Goal: Task Accomplishment & Management: Use online tool/utility

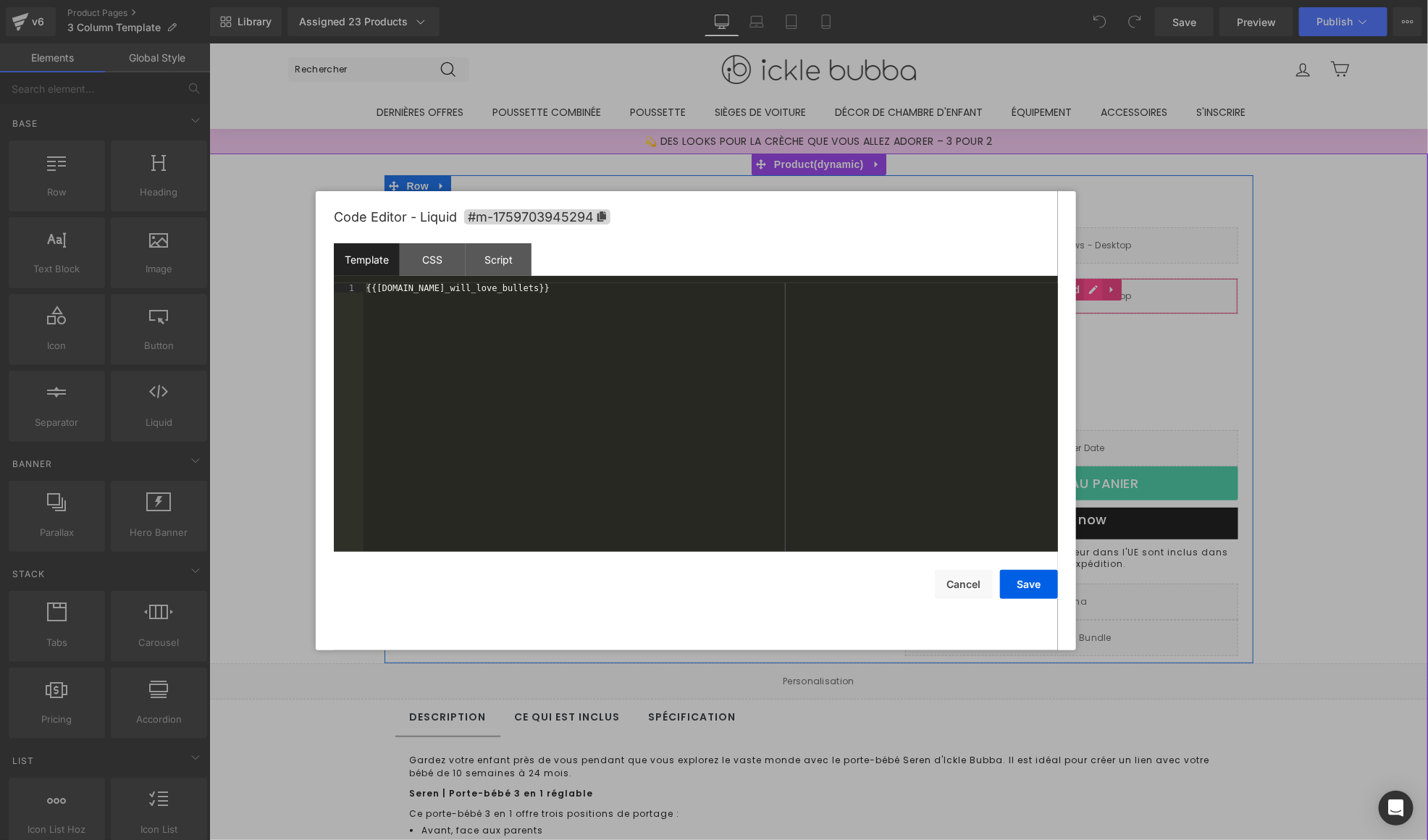
click at [1085, 294] on div "Liquid" at bounding box center [1071, 295] width 333 height 36
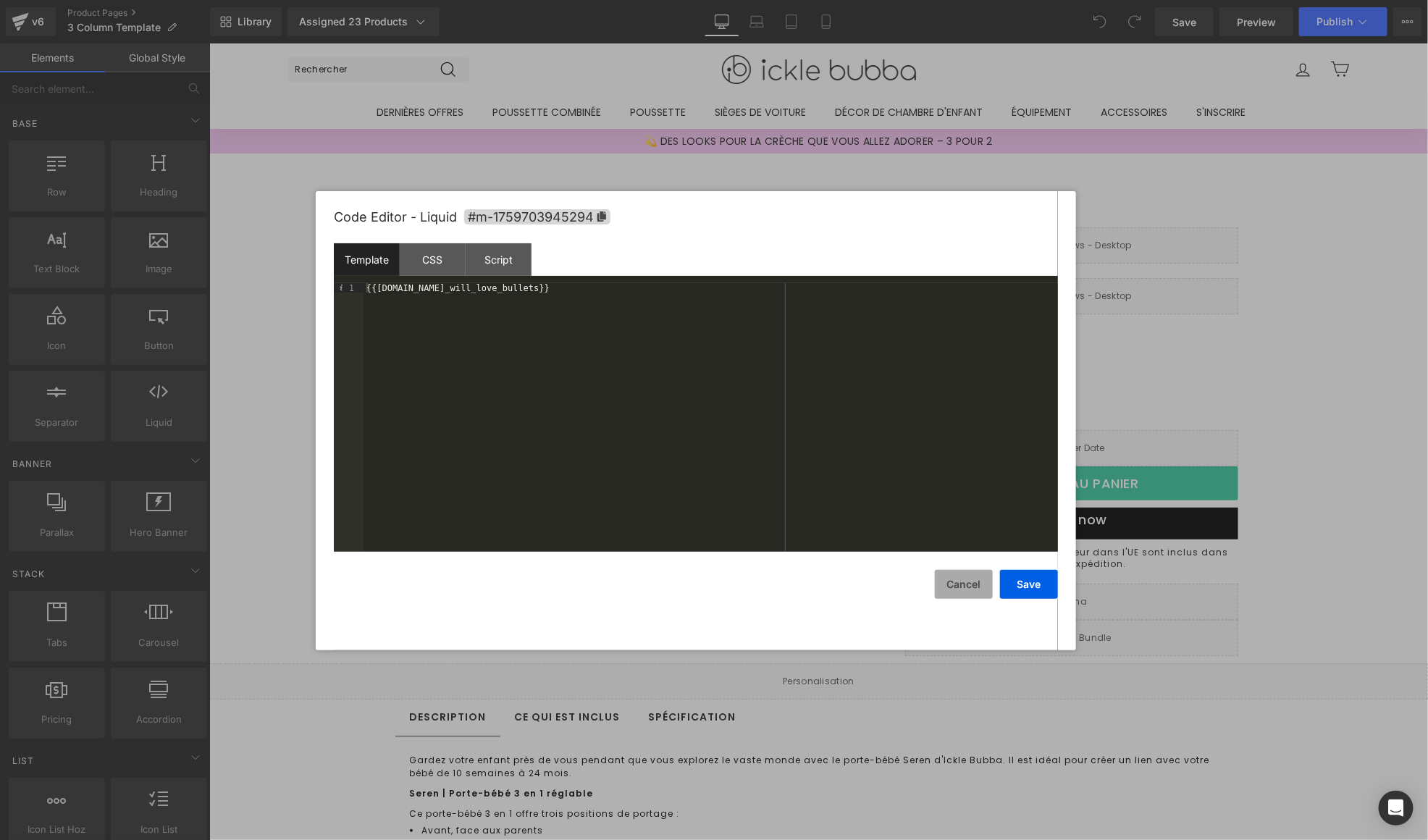
click at [992, 587] on button "Cancel" at bounding box center [963, 585] width 58 height 29
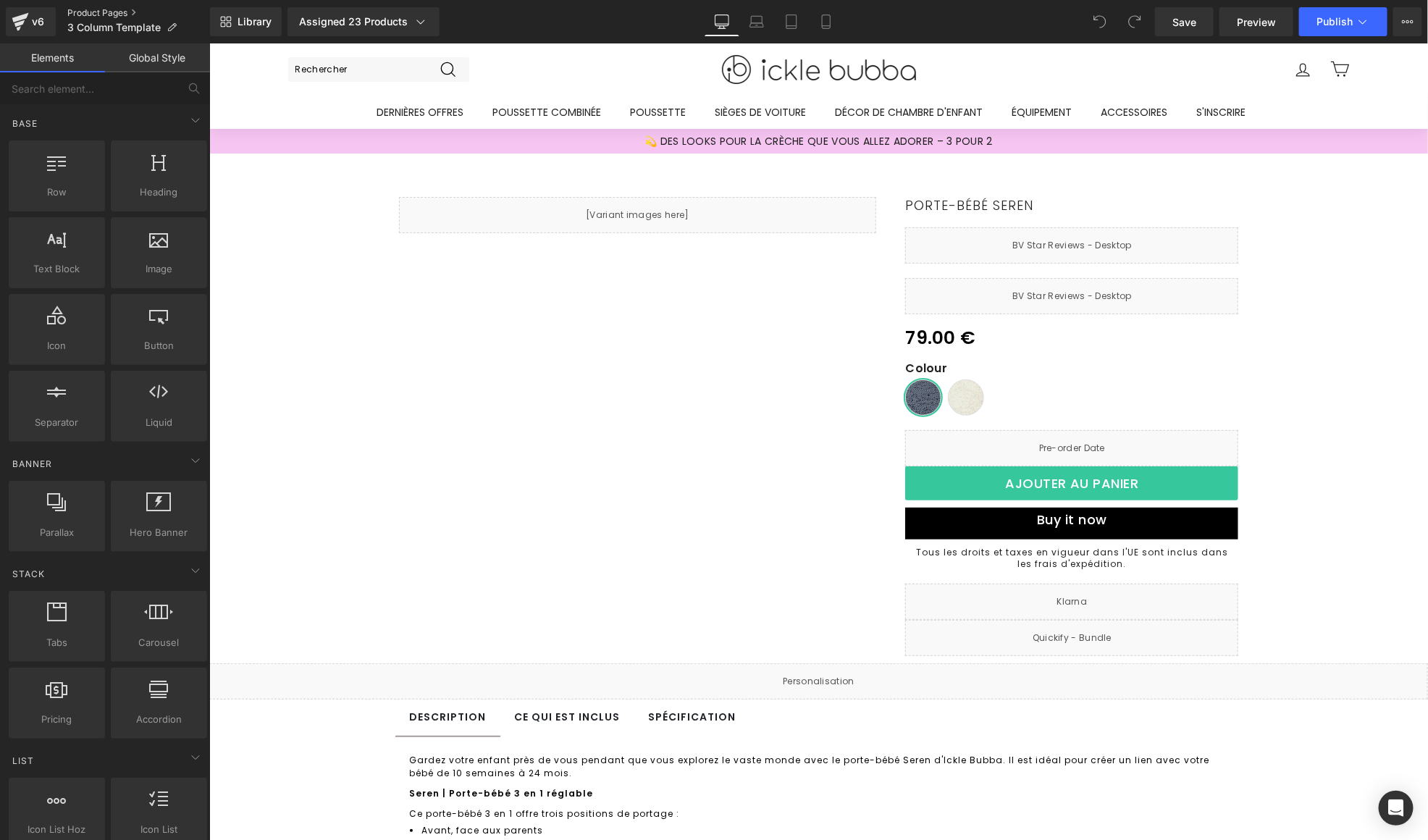
click at [115, 12] on link "Product Pages" at bounding box center [139, 13] width 143 height 12
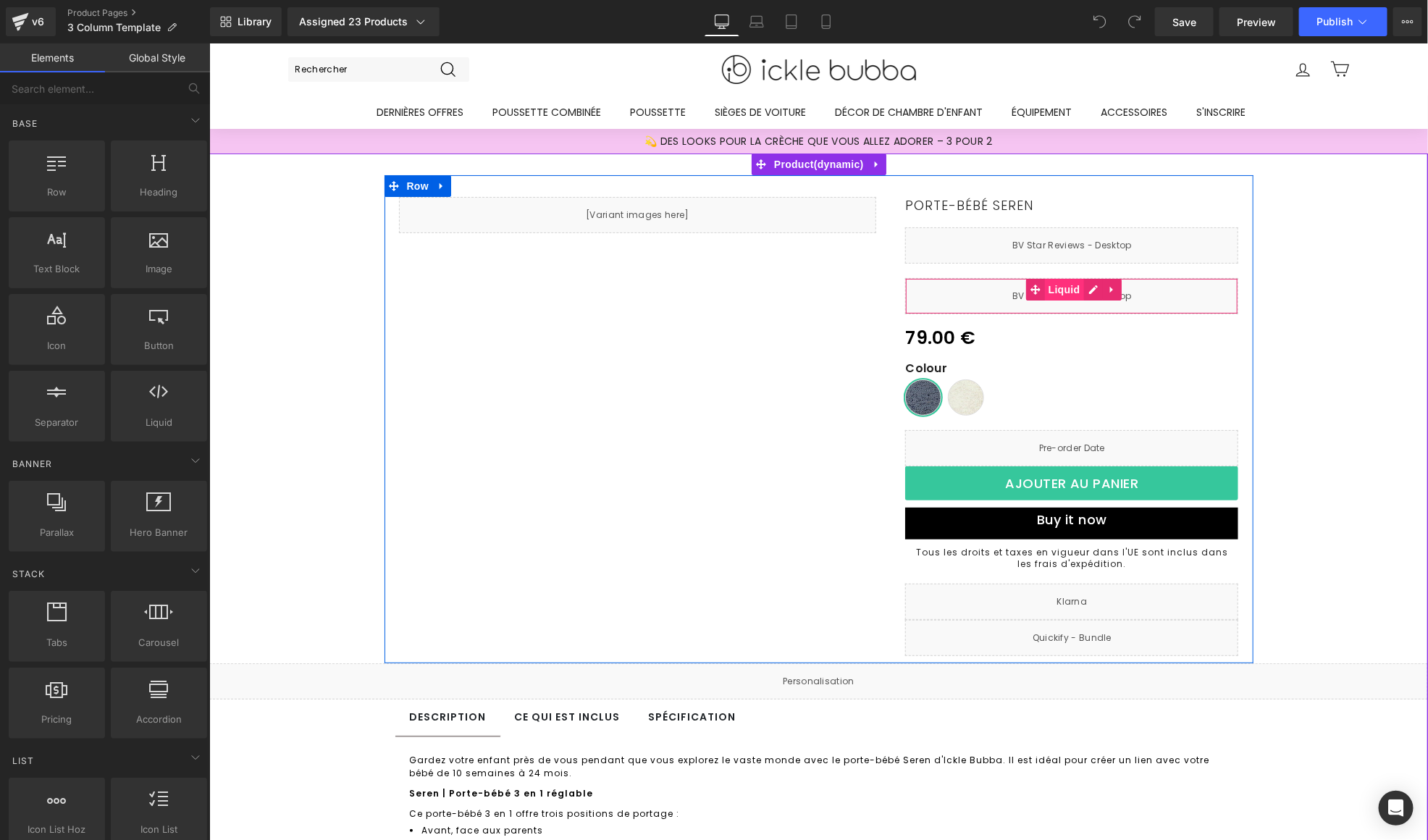
click at [1048, 288] on span "Liquid" at bounding box center [1064, 289] width 39 height 21
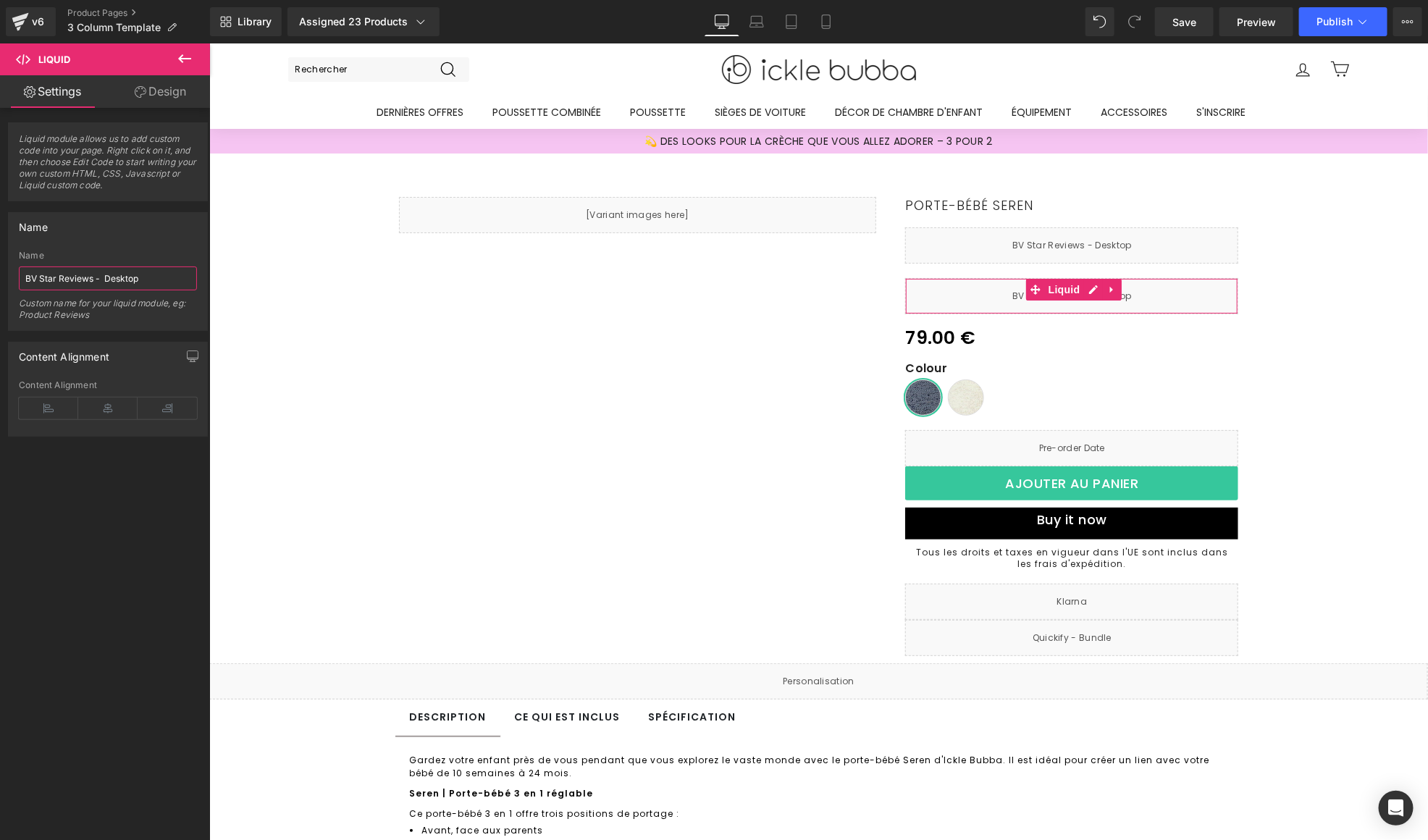
click at [60, 276] on input "BV Star Reviews - Desktop" at bounding box center [107, 278] width 178 height 23
type input "T"
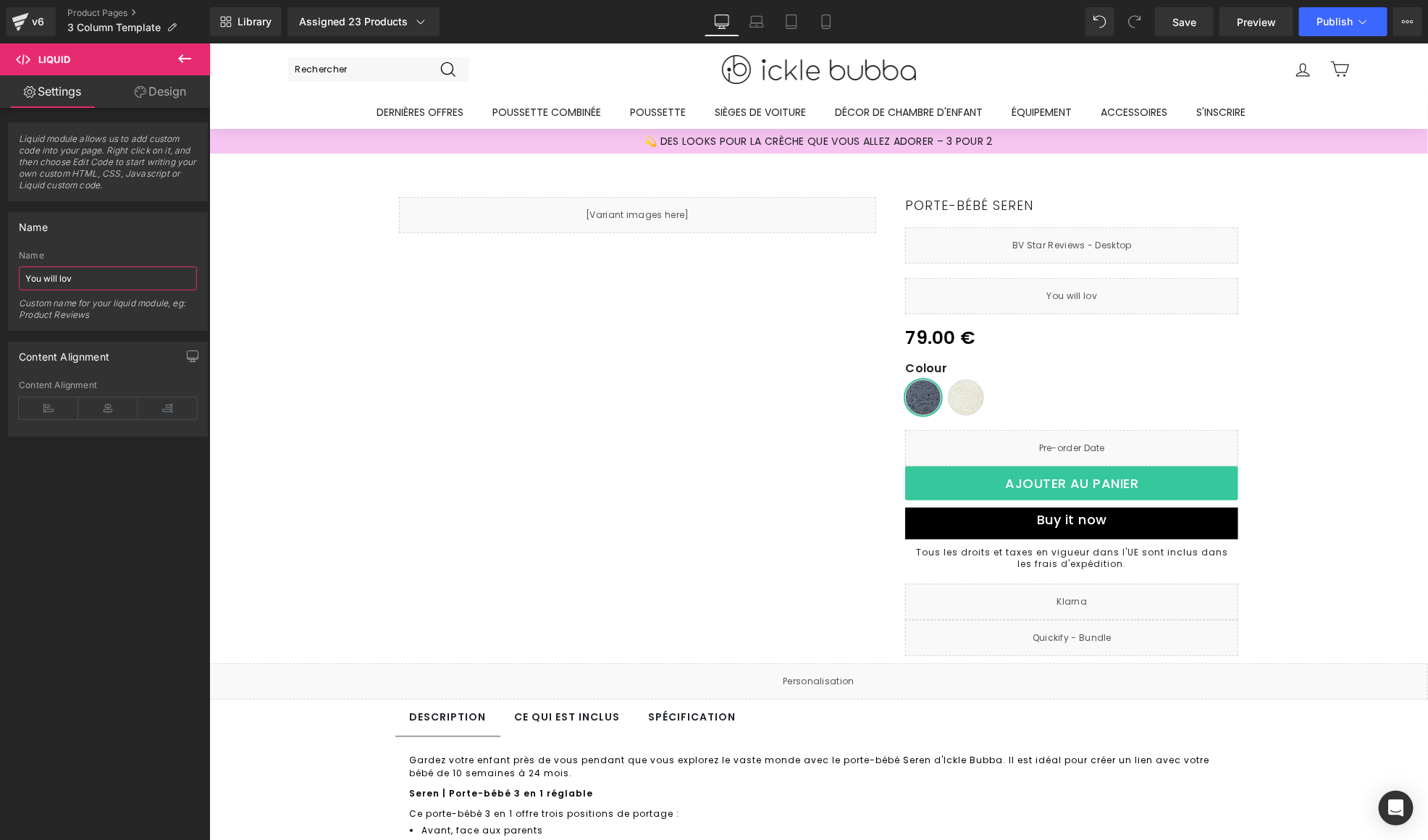
type input "You will love"
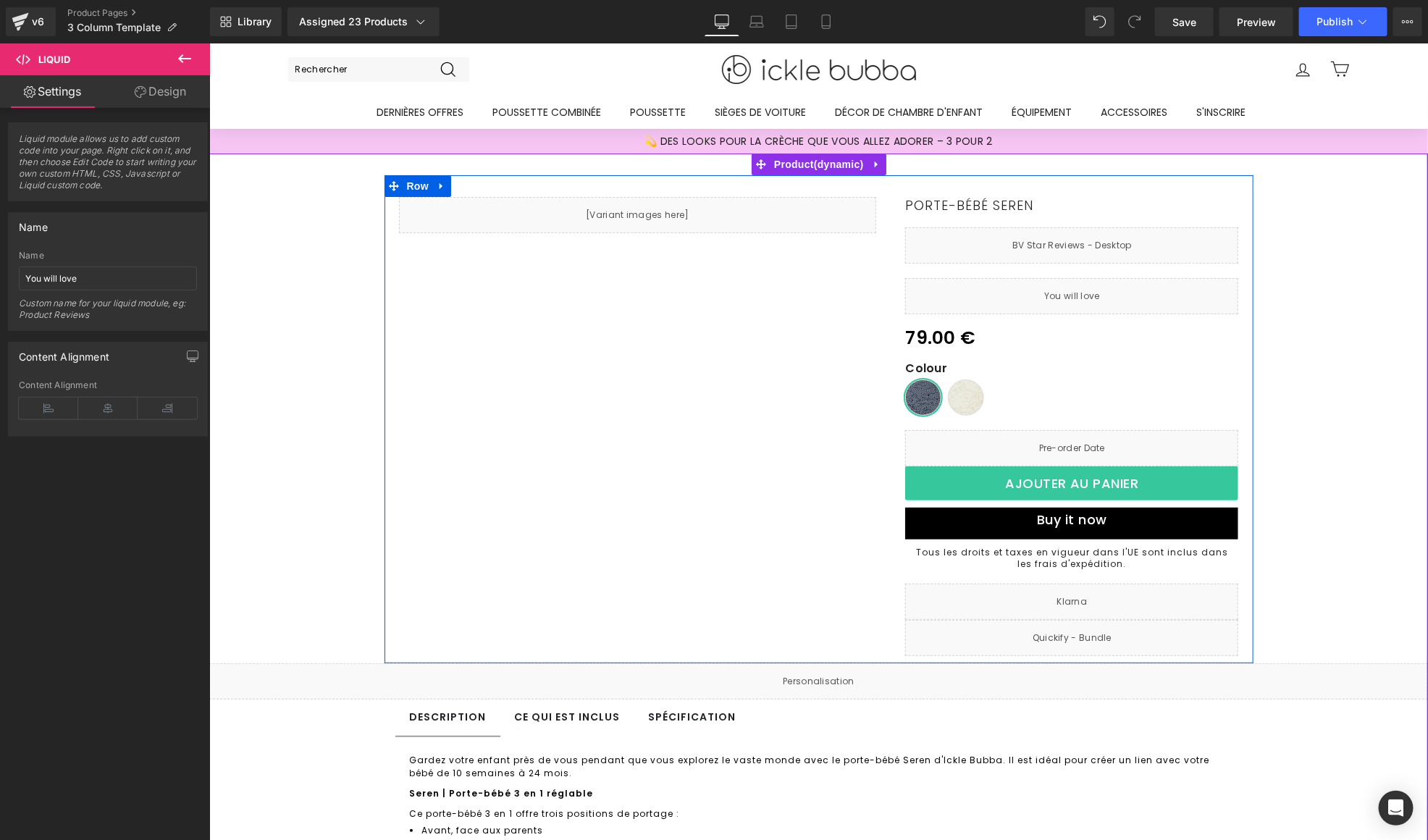
click at [727, 421] on div "Porte-bébé Seren (P) Title Liquid 0 € 79.00 € - -7800% (P) Price [GEOGRAPHIC_DA…" at bounding box center [819, 419] width 869 height 489
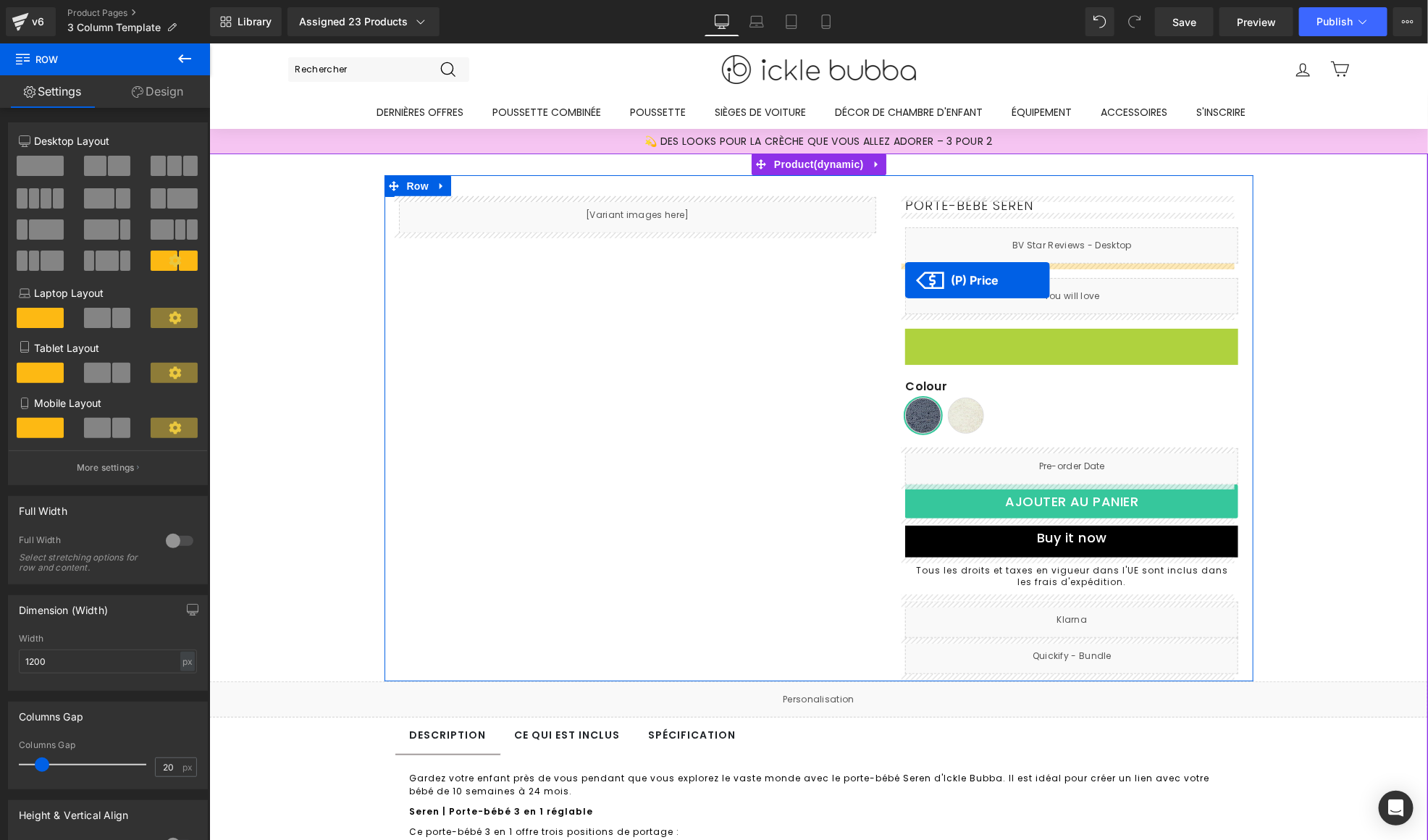
drag, startPoint x: 899, startPoint y: 340, endPoint x: 1052, endPoint y: 194, distance: 211.5
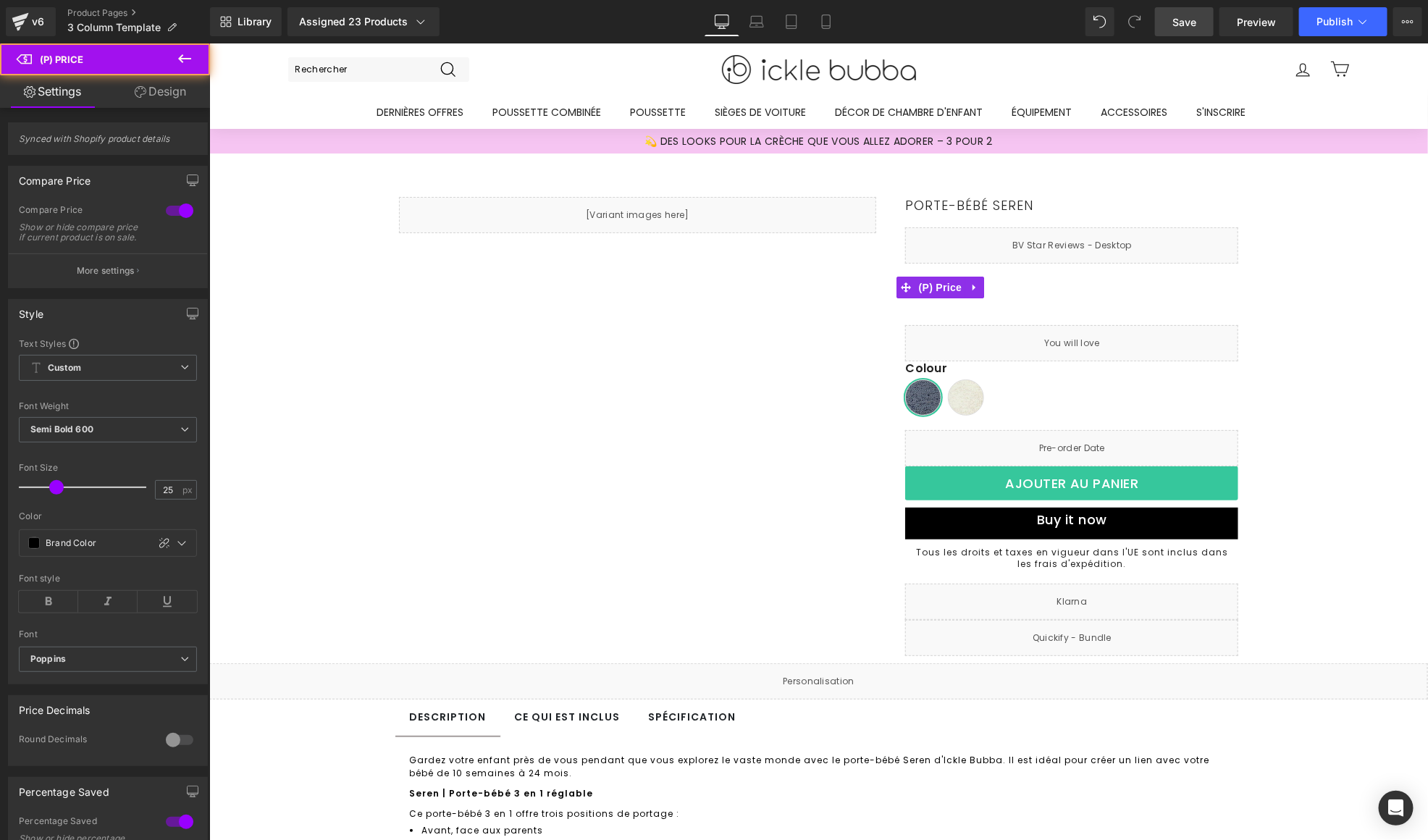
click at [1181, 29] on span "Save" at bounding box center [1185, 22] width 23 height 16
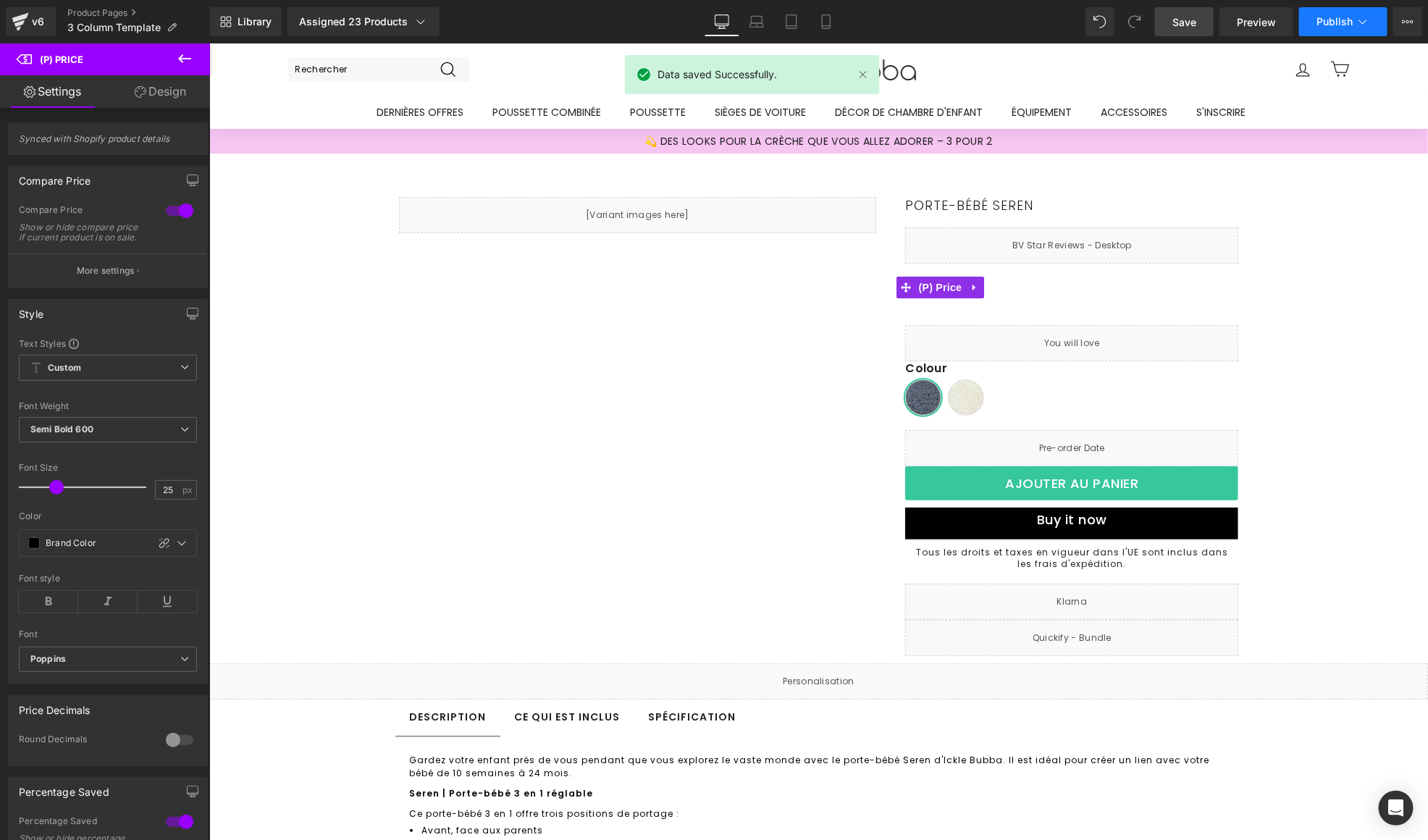
click at [1324, 13] on button "Publish" at bounding box center [1343, 21] width 88 height 29
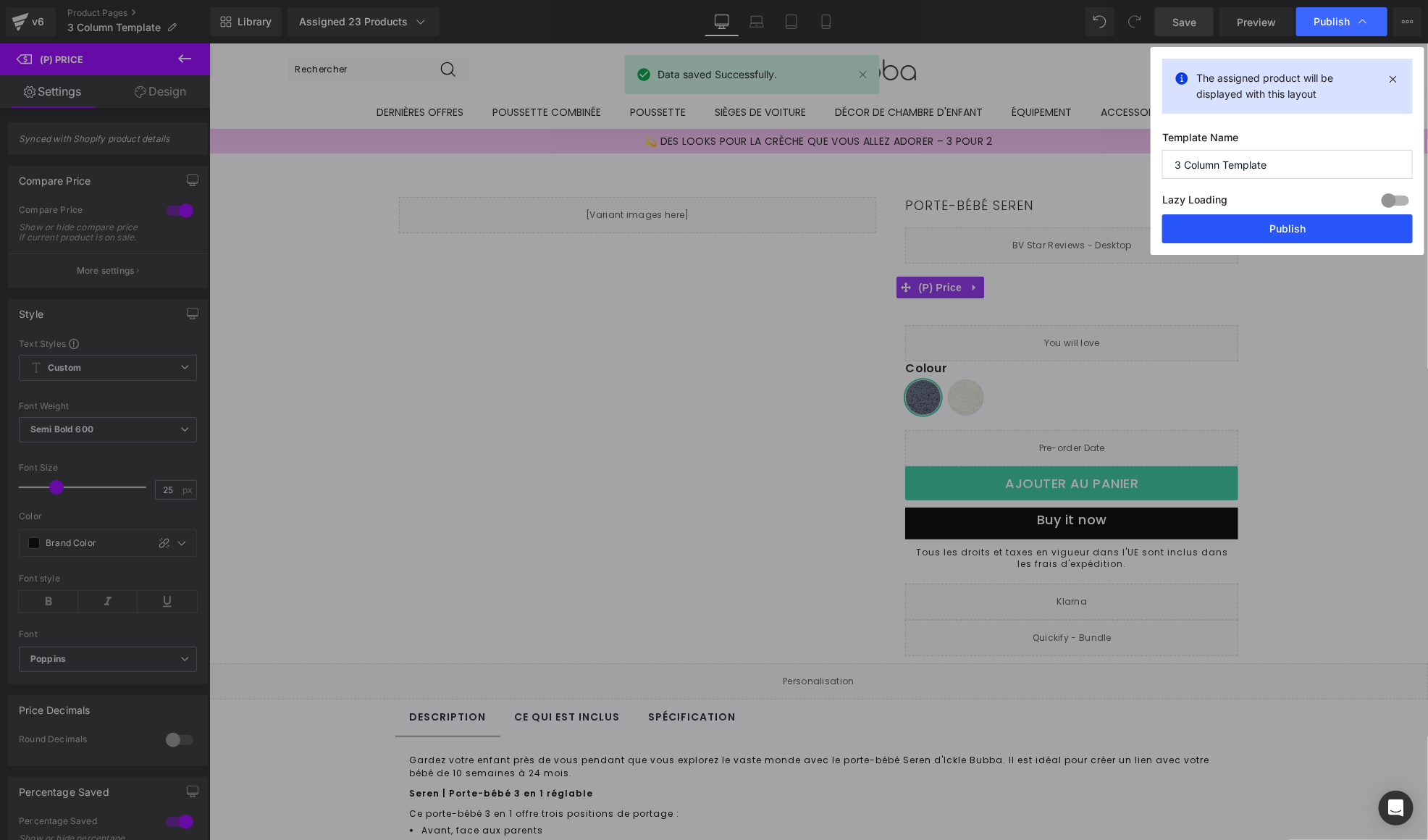
click at [1258, 232] on button "Publish" at bounding box center [1287, 229] width 251 height 29
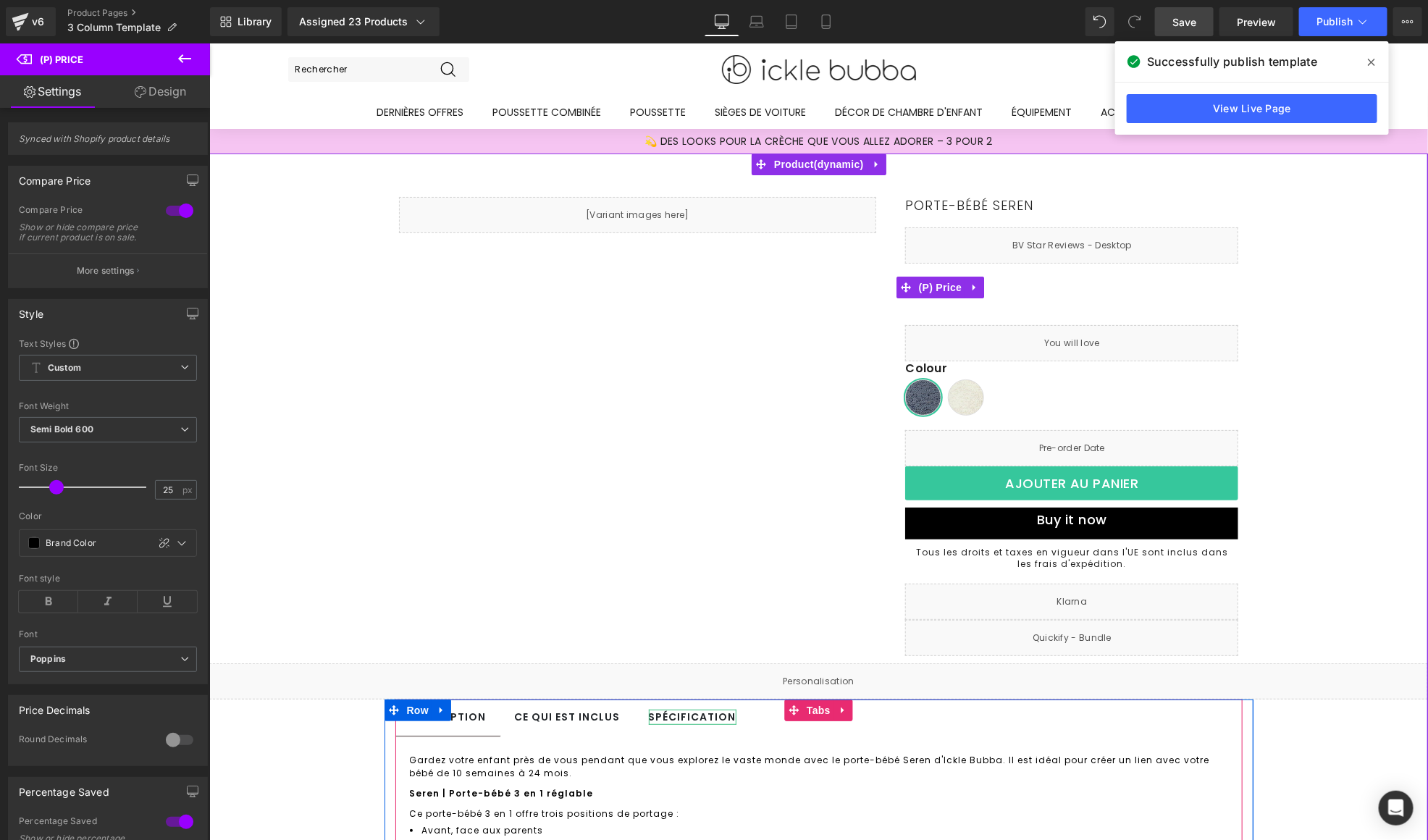
click at [701, 718] on div "spécification" at bounding box center [693, 717] width 88 height 16
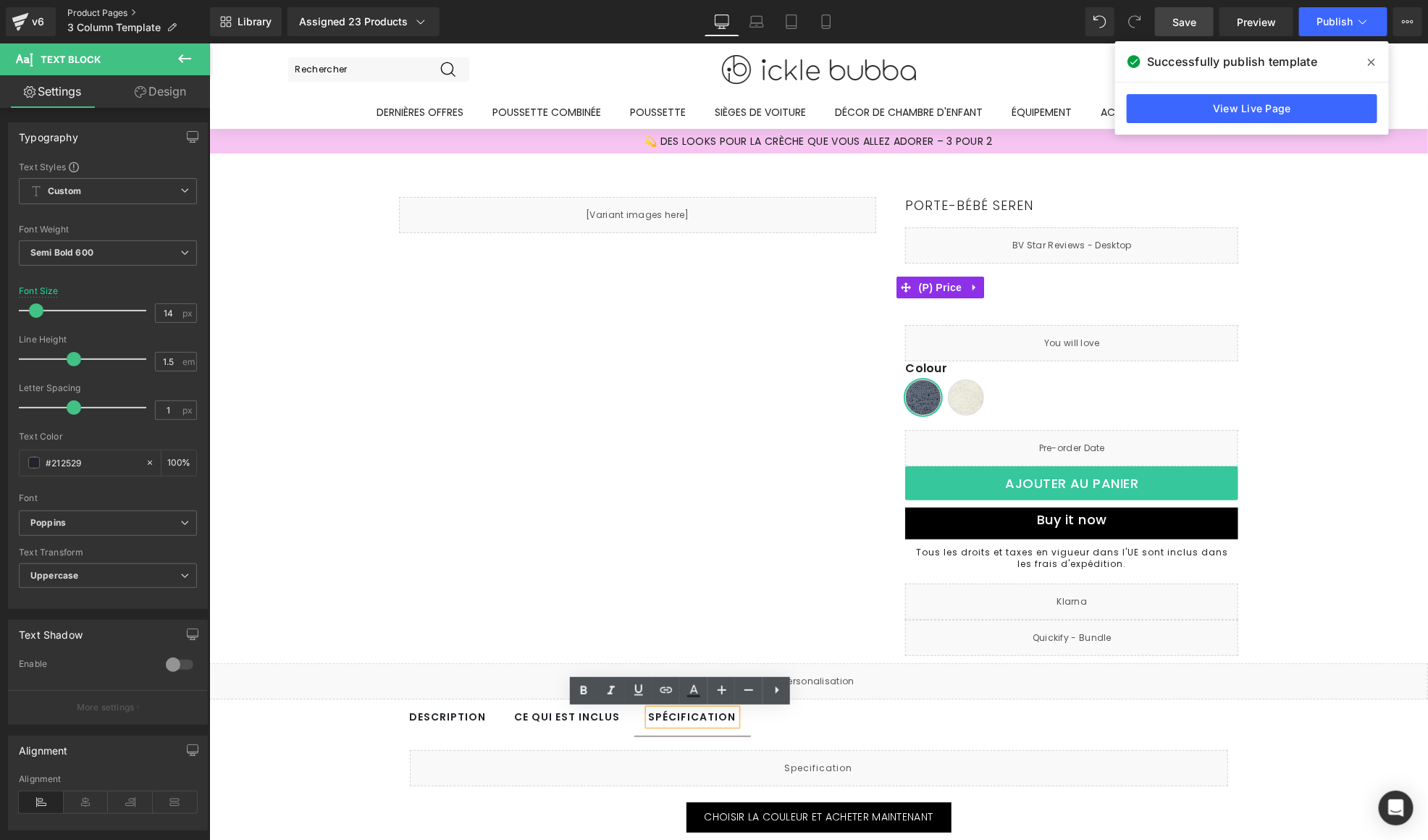
click at [102, 18] on link "Product Pages" at bounding box center [139, 13] width 143 height 12
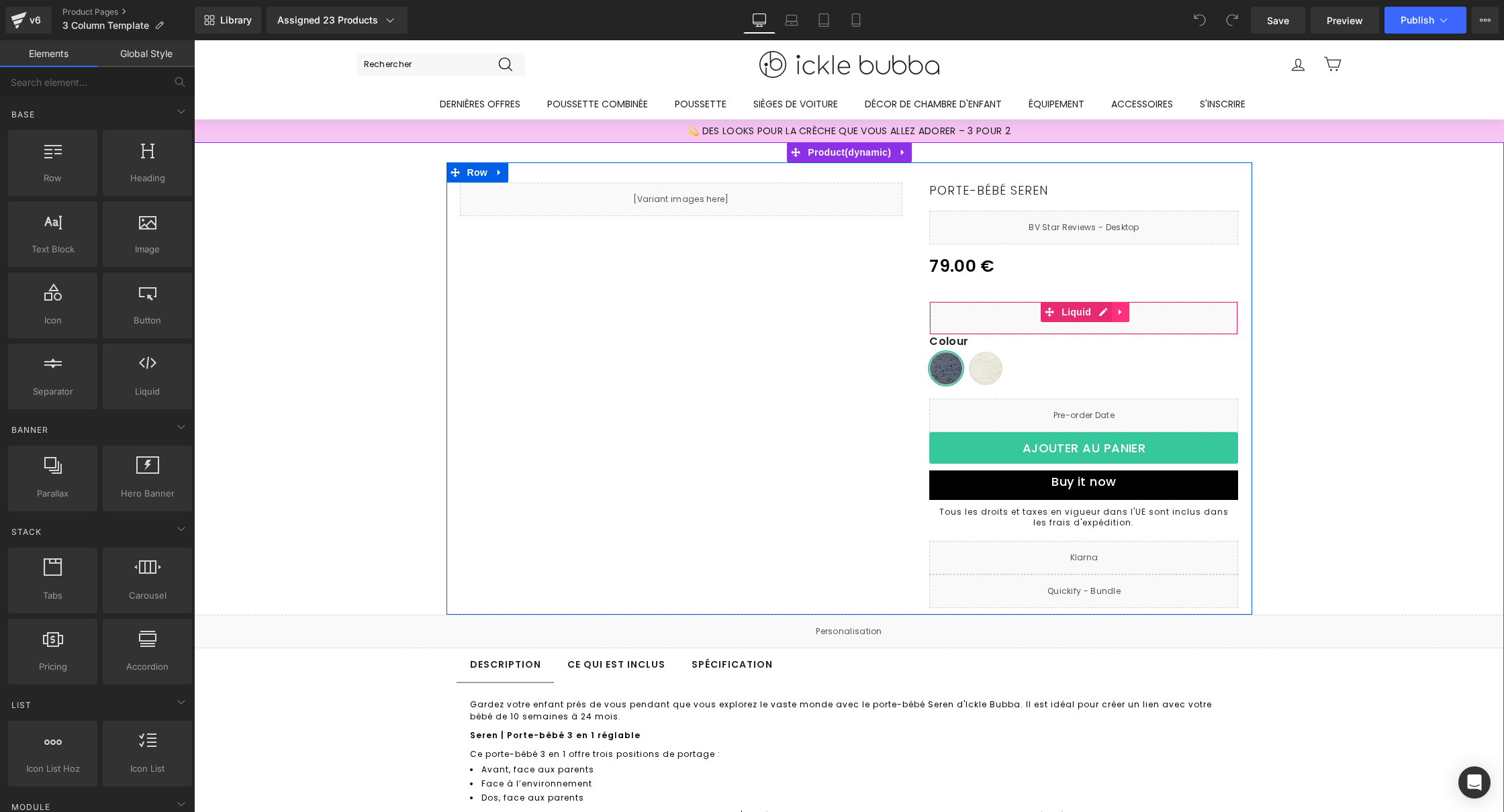
click at [1118, 311] on icon at bounding box center [1119, 312] width 3 height 6
click at [1125, 312] on icon at bounding box center [1129, 312] width 9 height 9
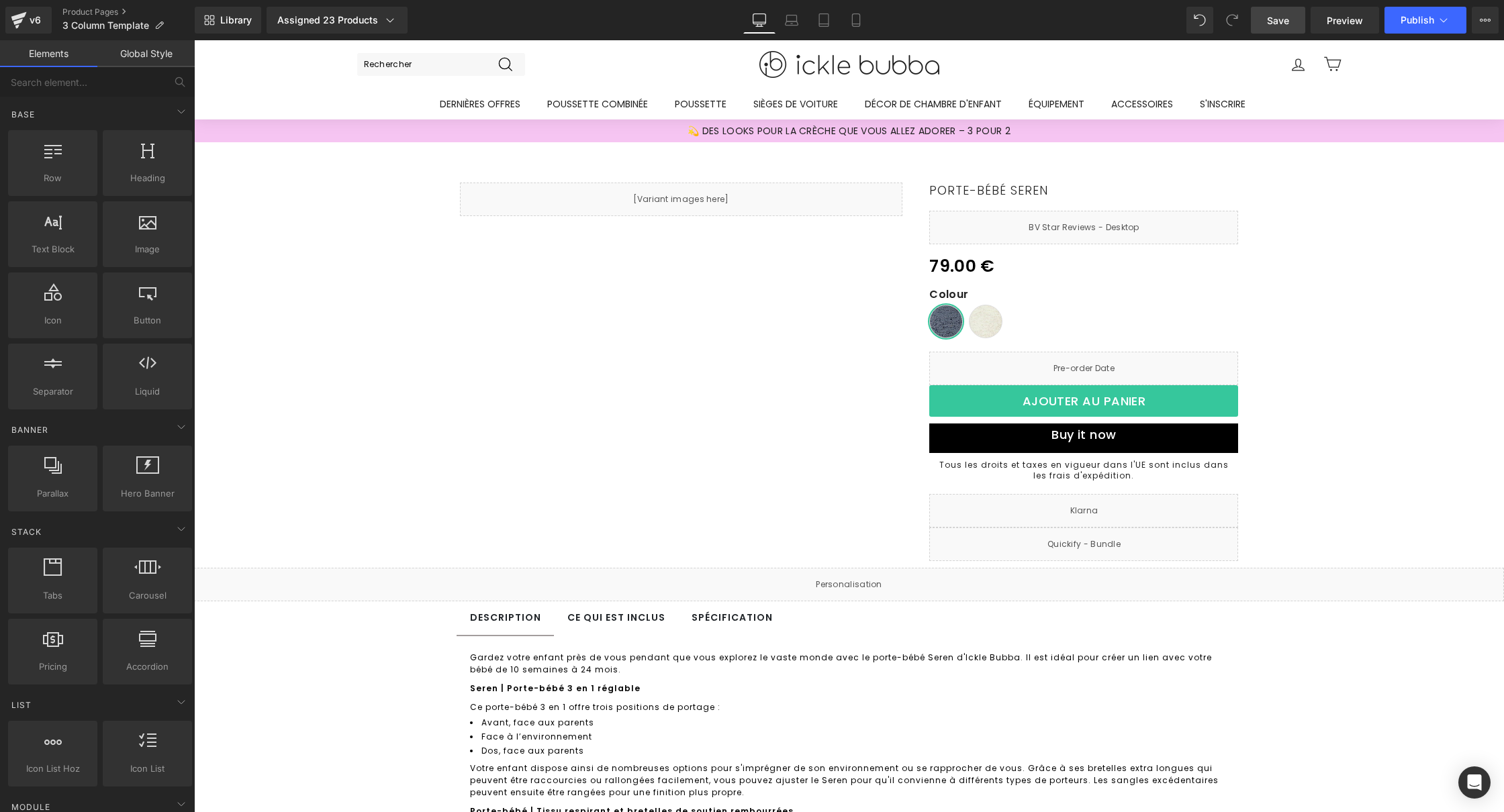
click at [1290, 23] on link "Save" at bounding box center [1279, 20] width 54 height 27
click at [1415, 19] on span "Publish" at bounding box center [1417, 20] width 34 height 11
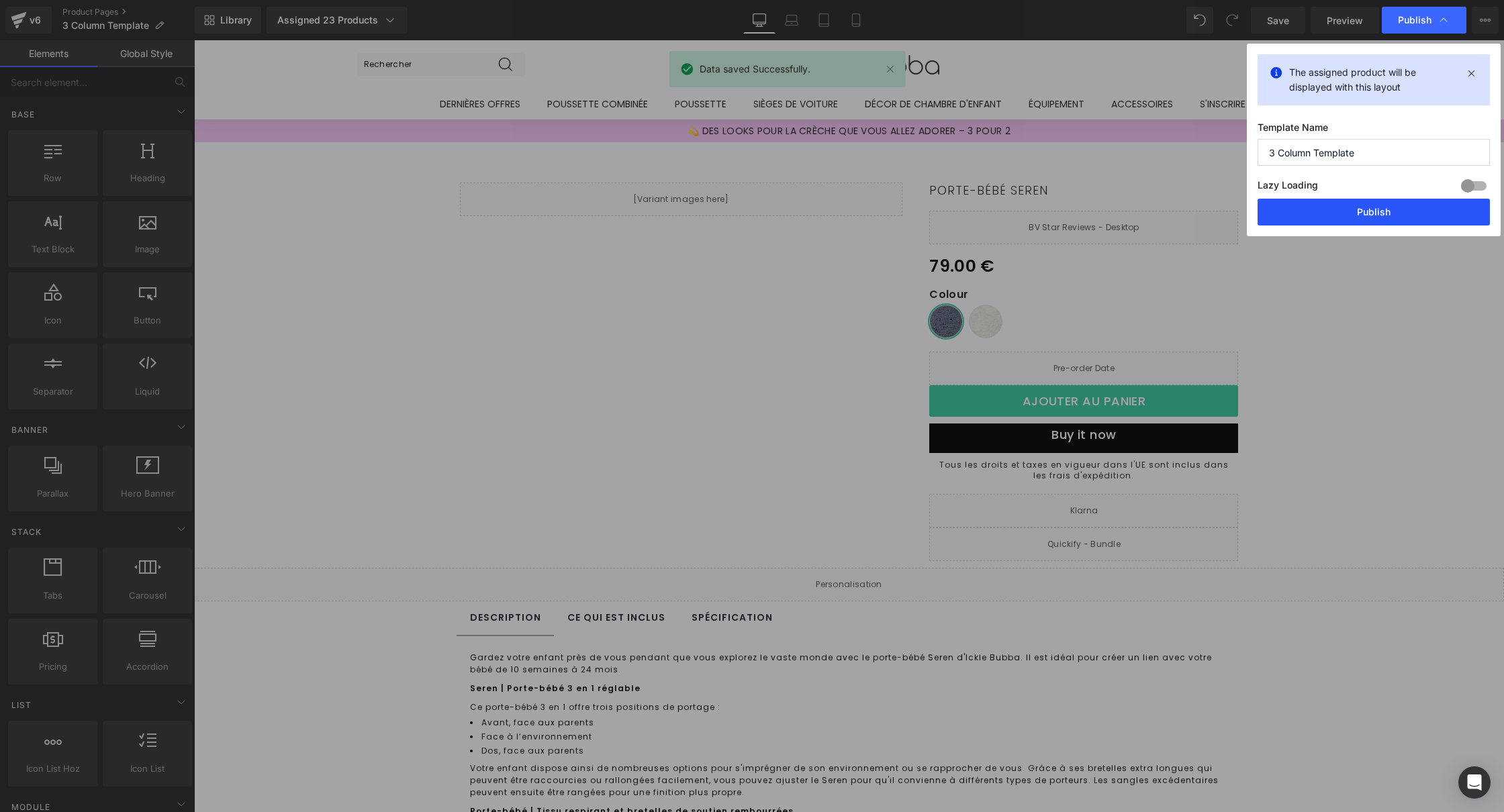
click at [1373, 200] on button "Publish" at bounding box center [1374, 212] width 233 height 27
